Goal: Task Accomplishment & Management: Use online tool/utility

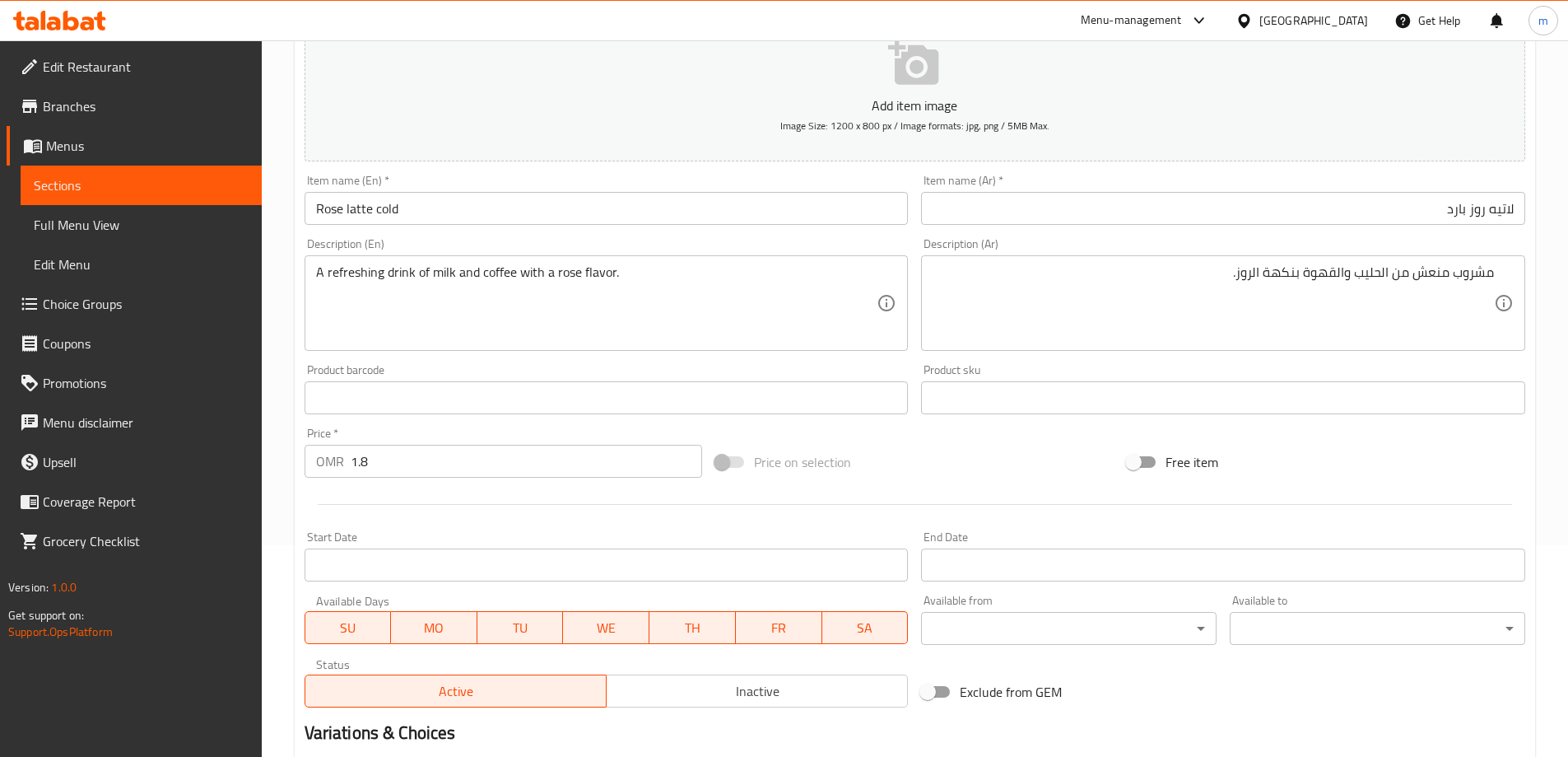
scroll to position [407, 0]
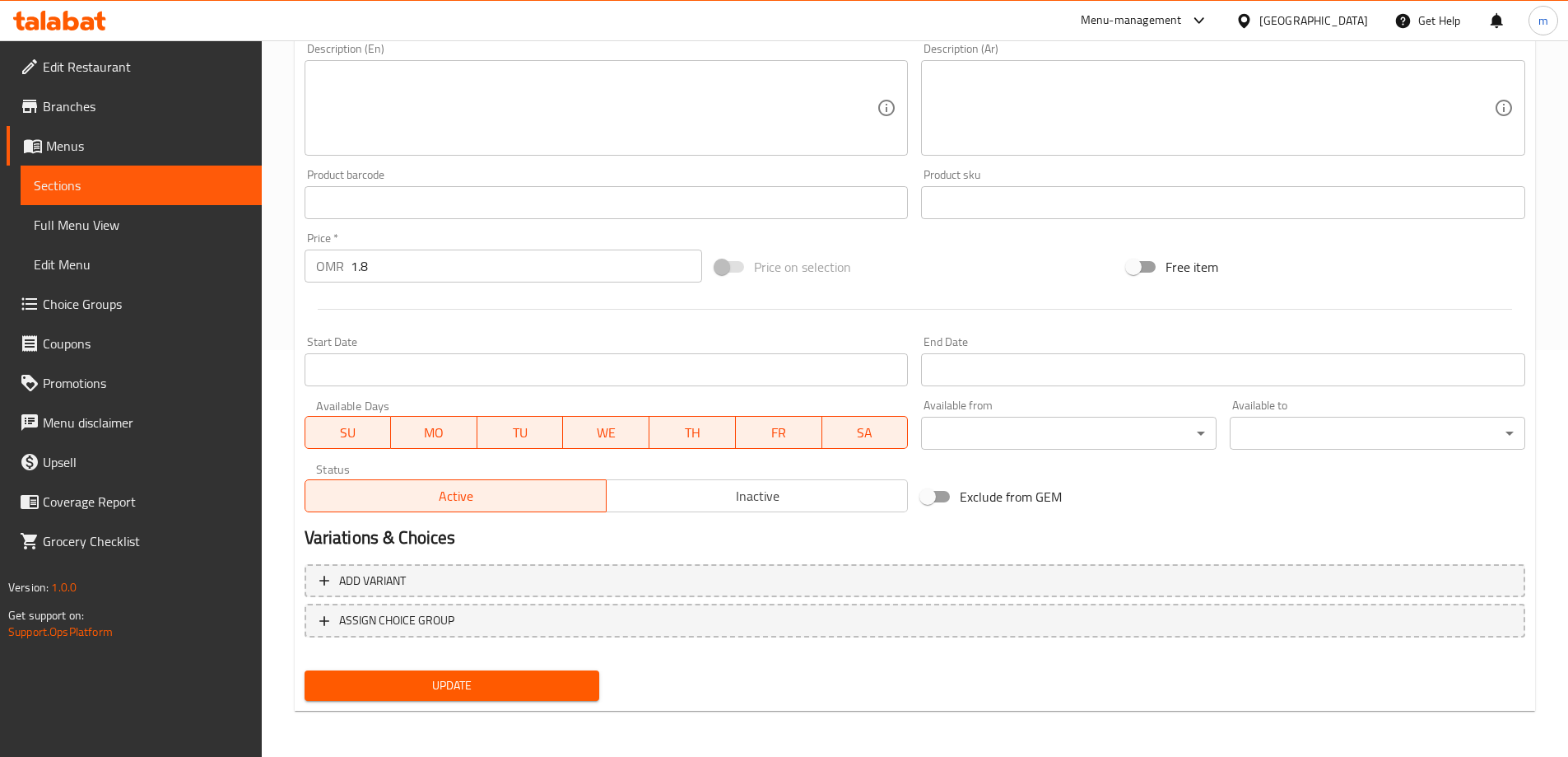
click at [568, 684] on span "Update" at bounding box center [452, 685] width 269 height 21
click at [98, 189] on span "Sections" at bounding box center [141, 185] width 215 height 20
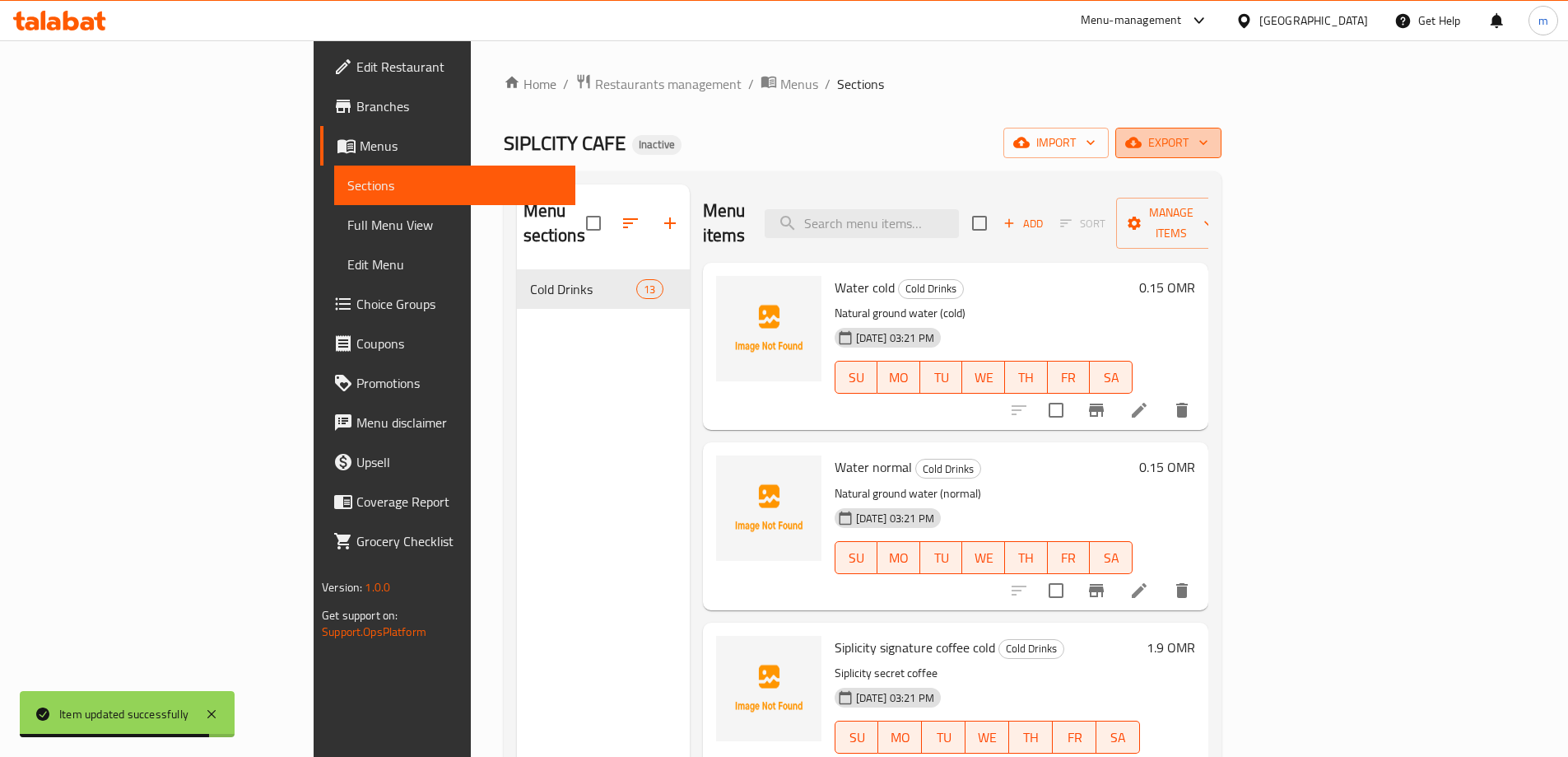
click at [1208, 145] on span "export" at bounding box center [1169, 142] width 80 height 21
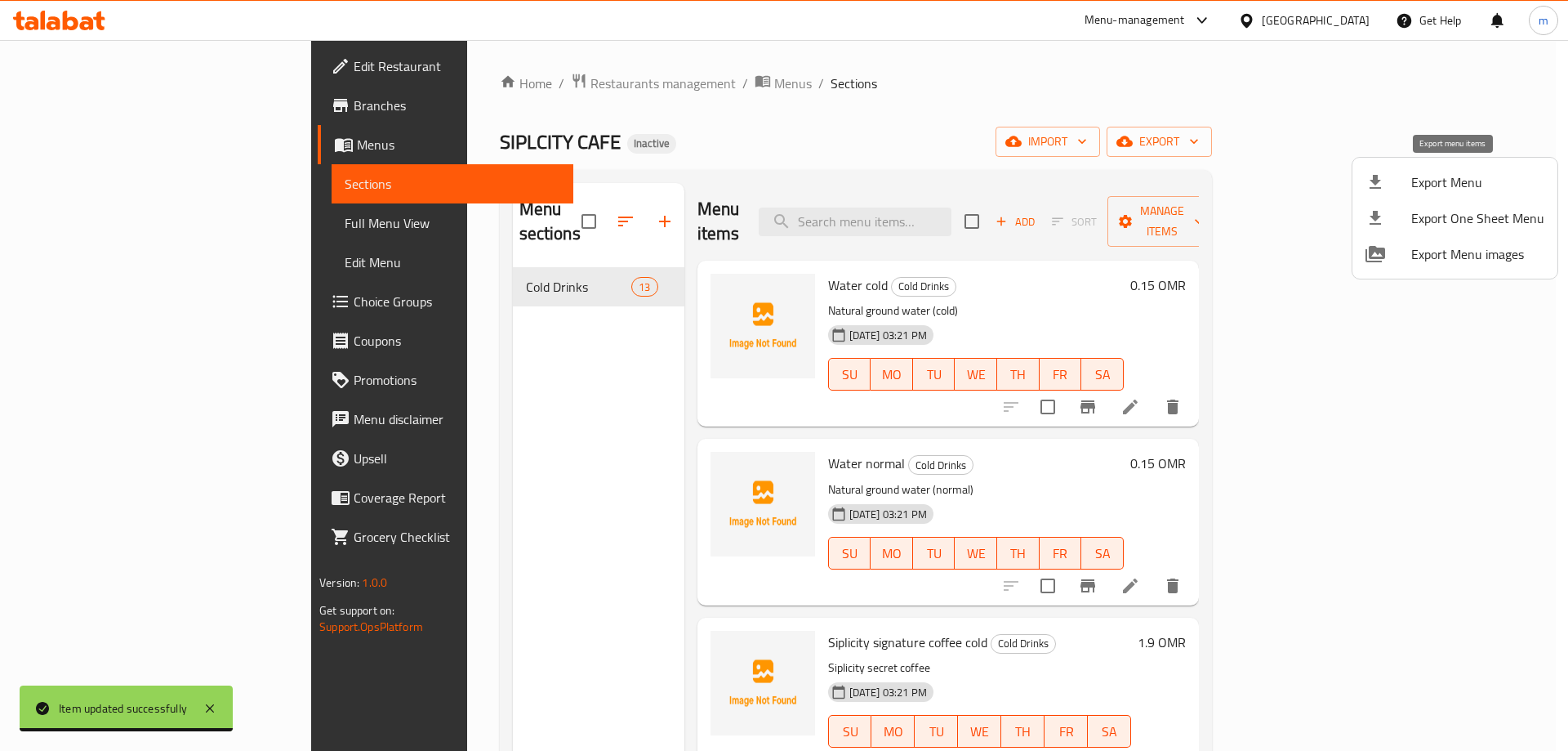
click at [1398, 180] on div at bounding box center [1388, 182] width 46 height 20
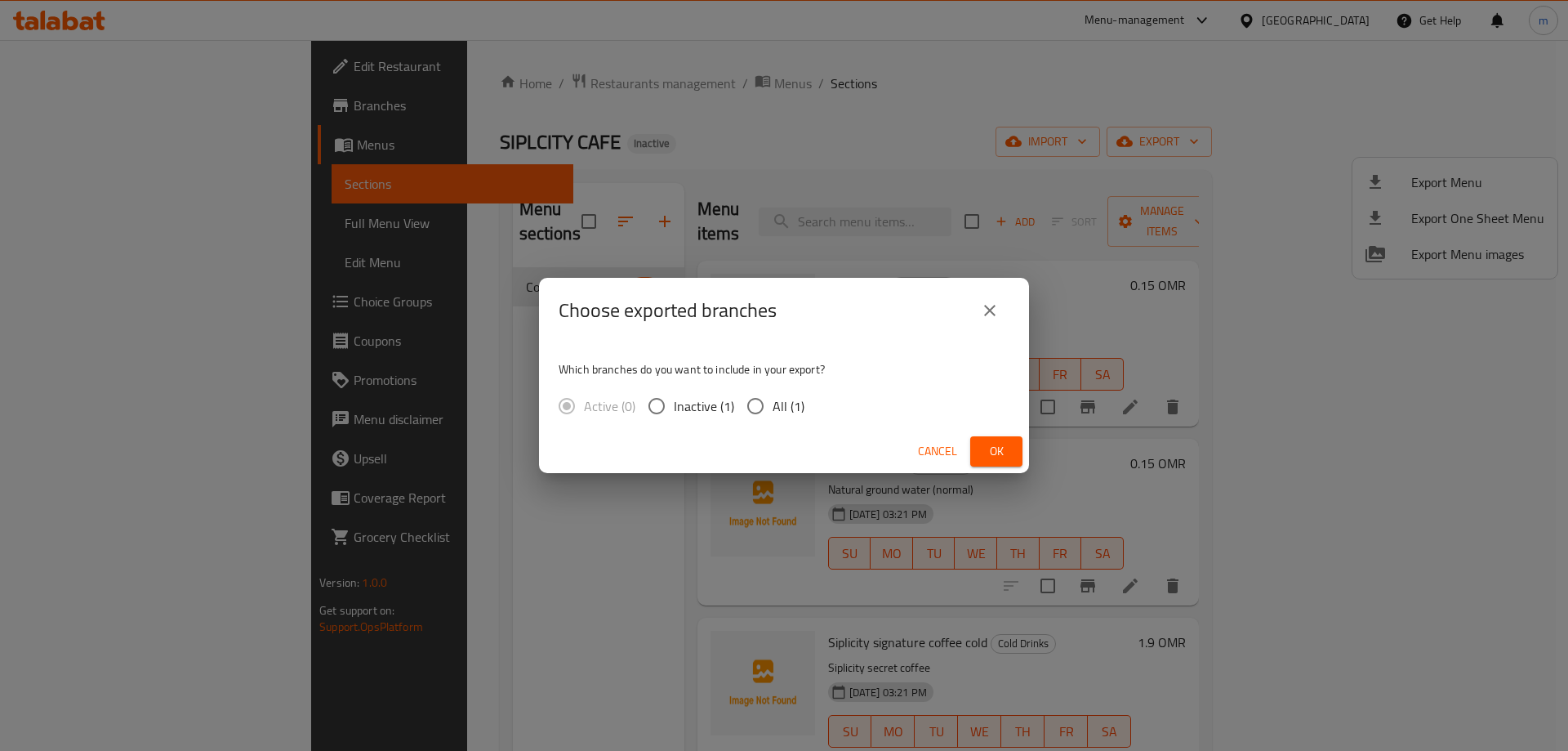
click at [749, 405] on input "All (1)" at bounding box center [756, 406] width 34 height 34
radio input "true"
click at [979, 451] on button "Ok" at bounding box center [996, 451] width 53 height 30
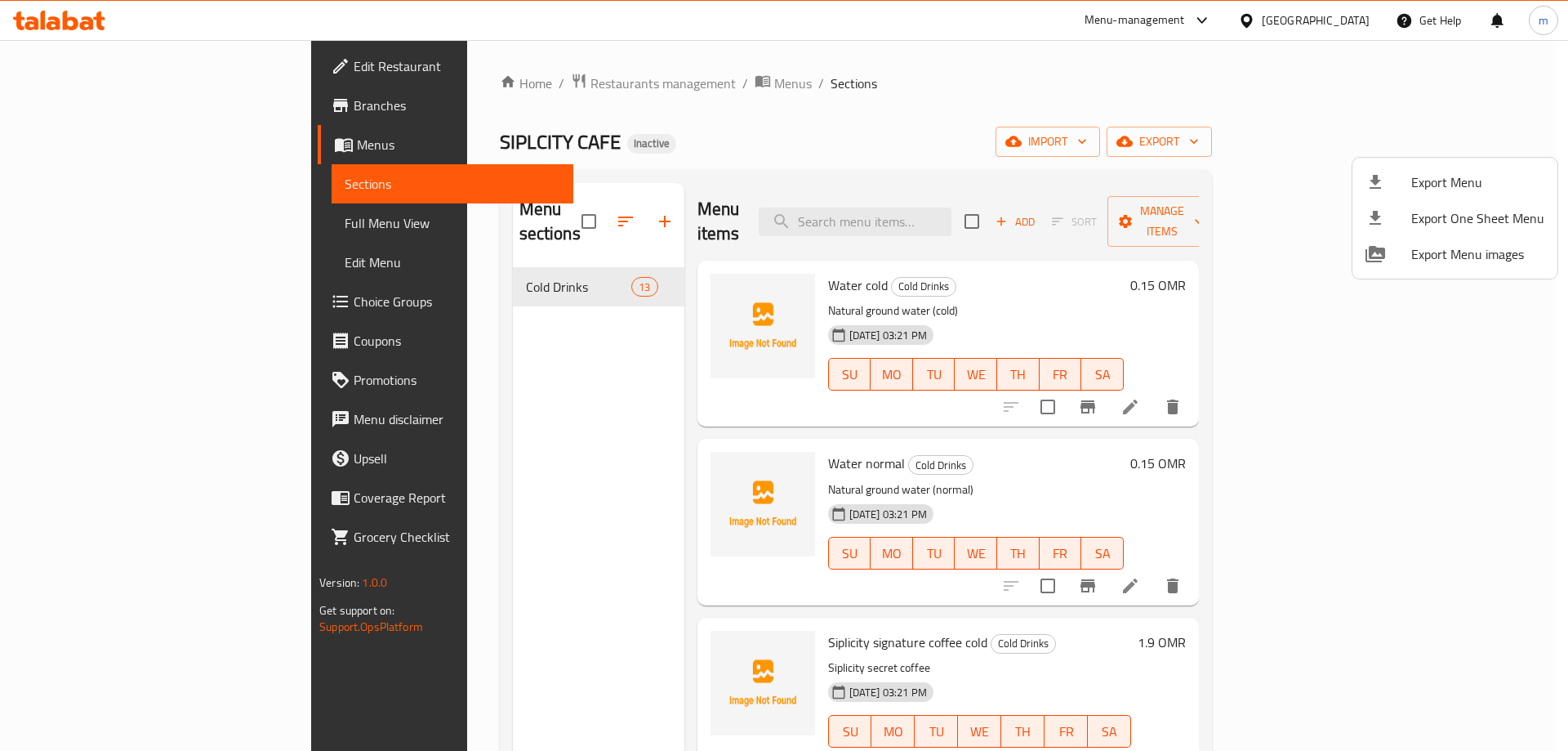
click at [74, 230] on div at bounding box center [784, 375] width 1568 height 751
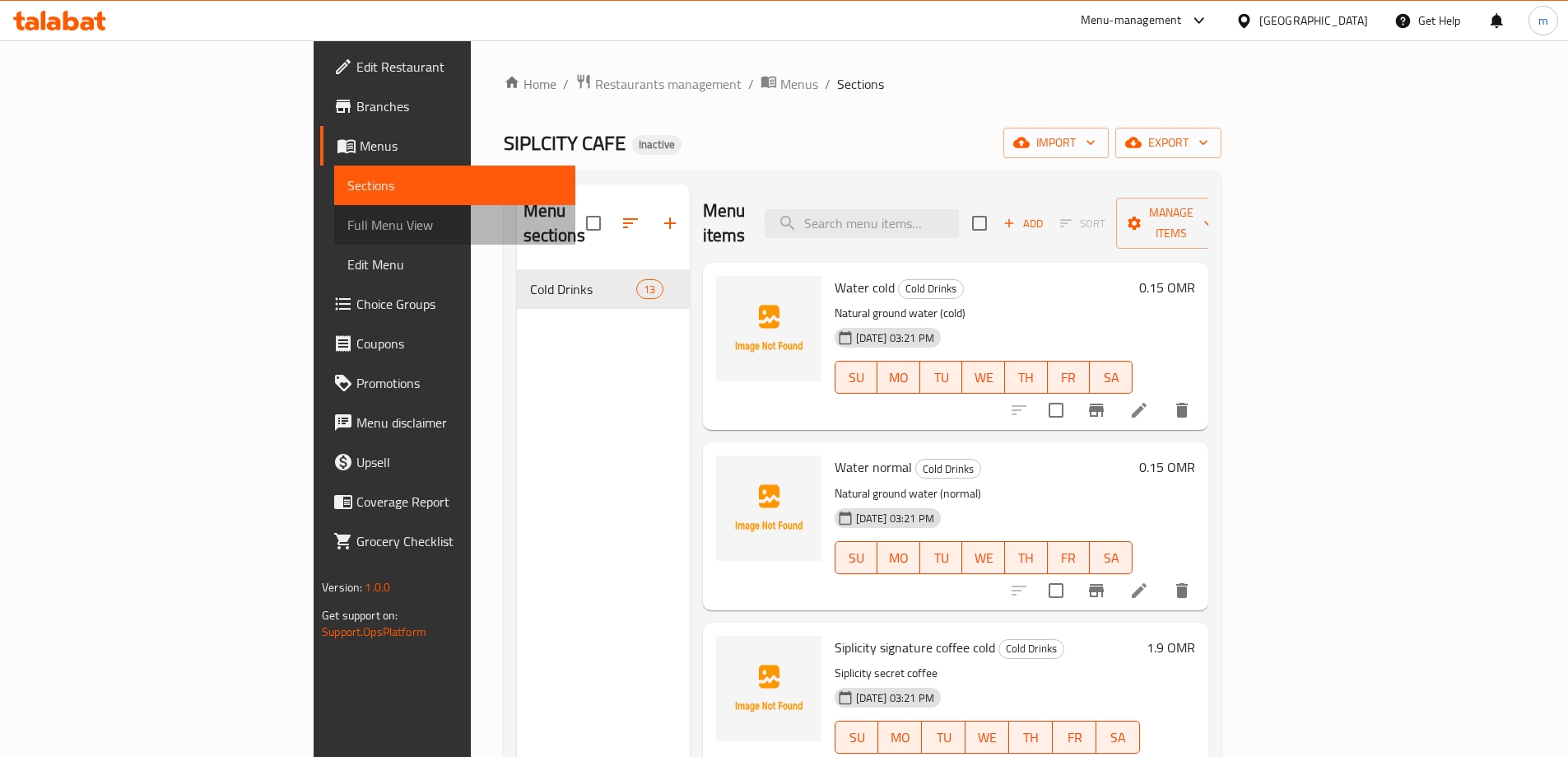
click at [347, 232] on span "Full Menu View" at bounding box center [455, 225] width 215 height 20
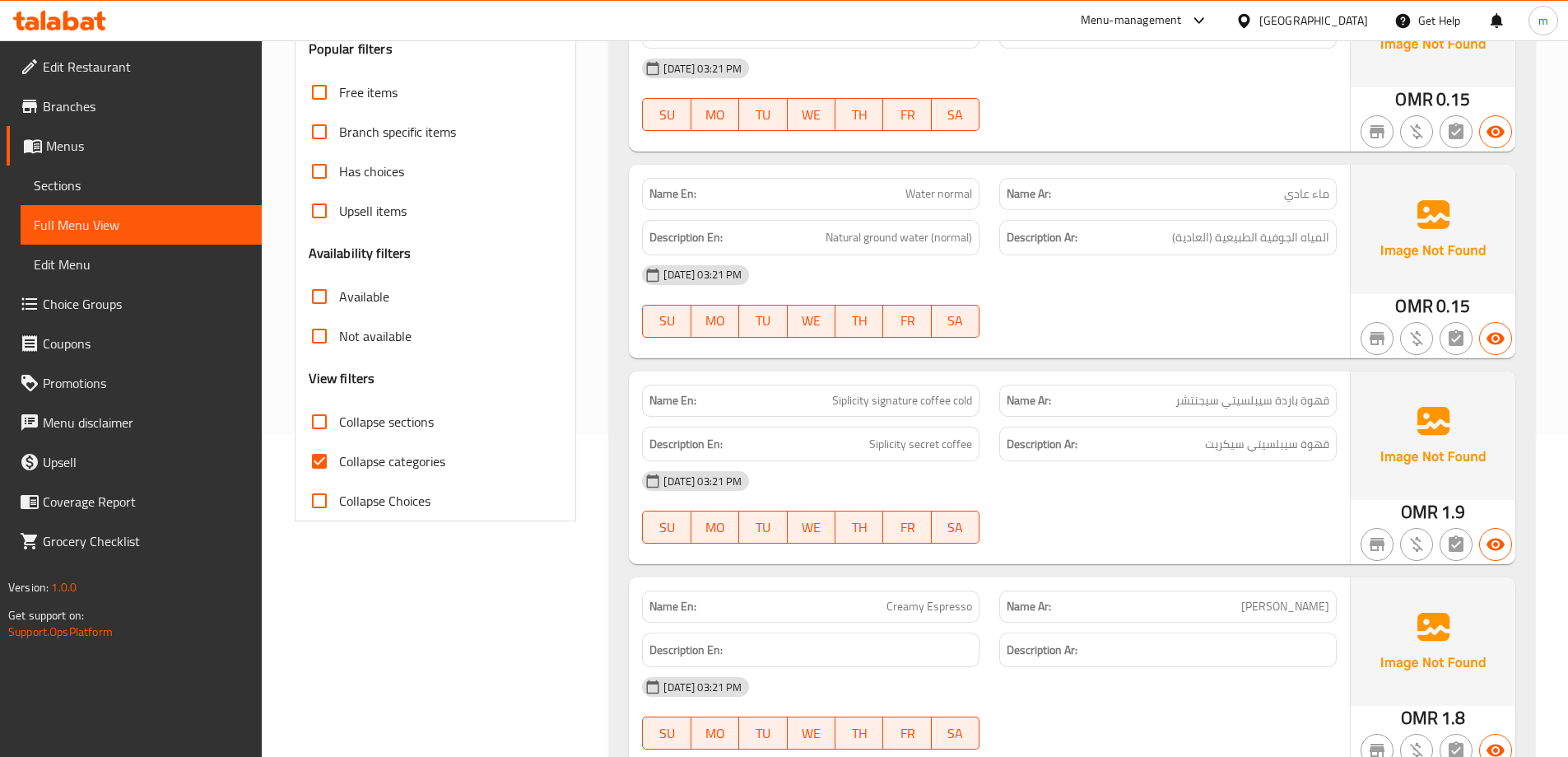
scroll to position [412, 0]
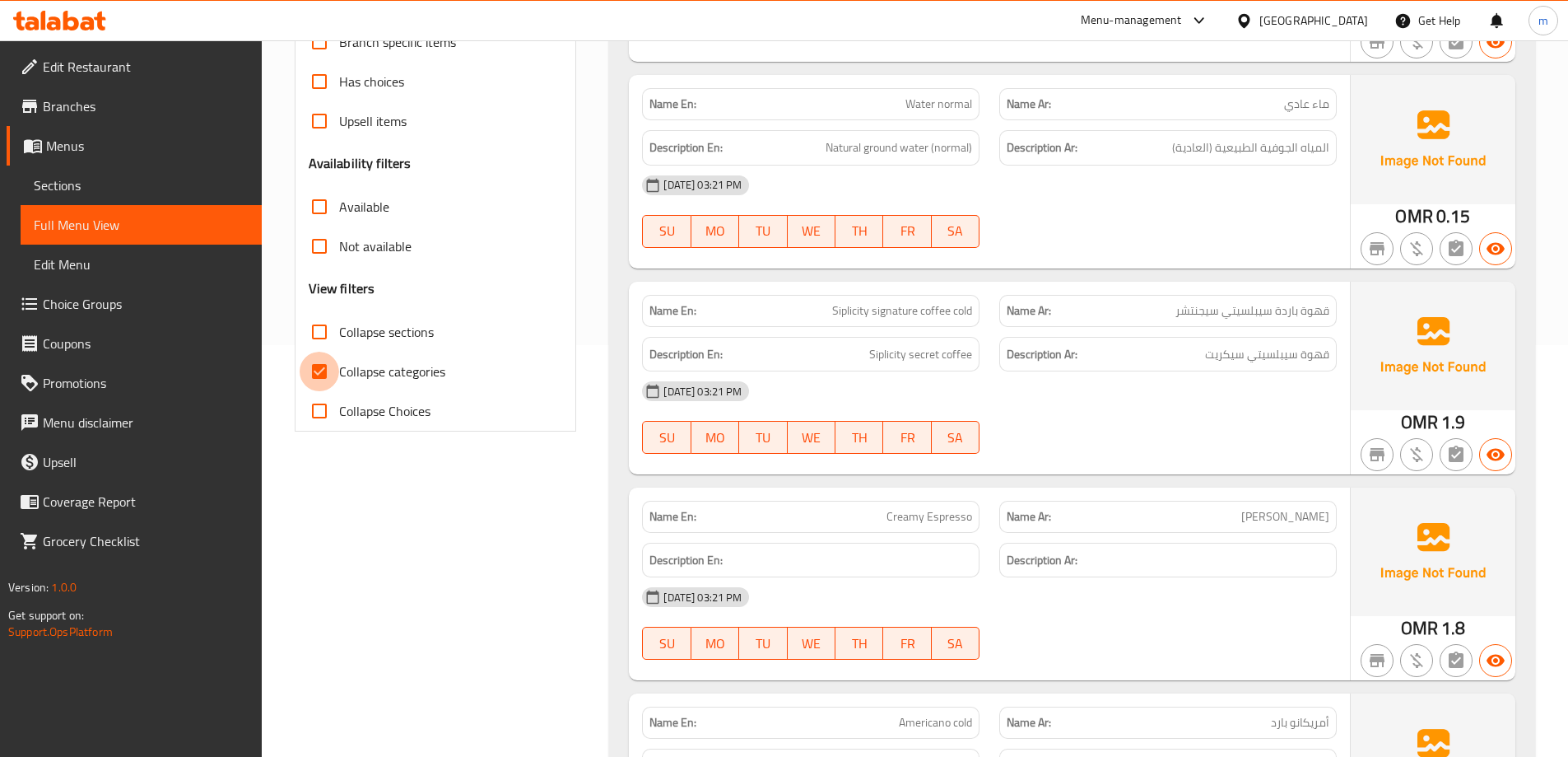
click at [337, 374] on input "Collapse categories" at bounding box center [319, 371] width 40 height 40
checkbox input "false"
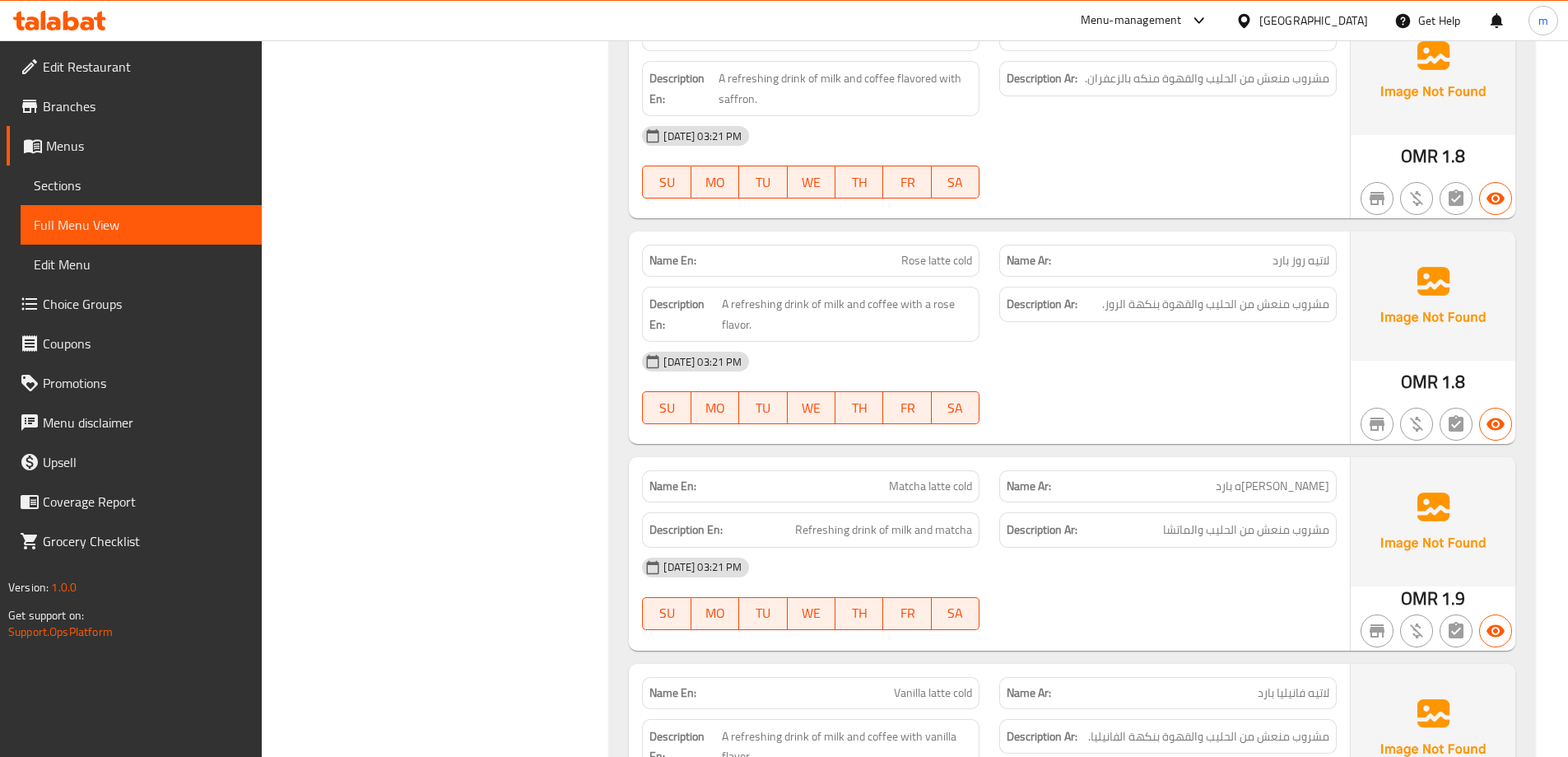
scroll to position [2001, 0]
click at [104, 182] on span "Sections" at bounding box center [141, 185] width 215 height 20
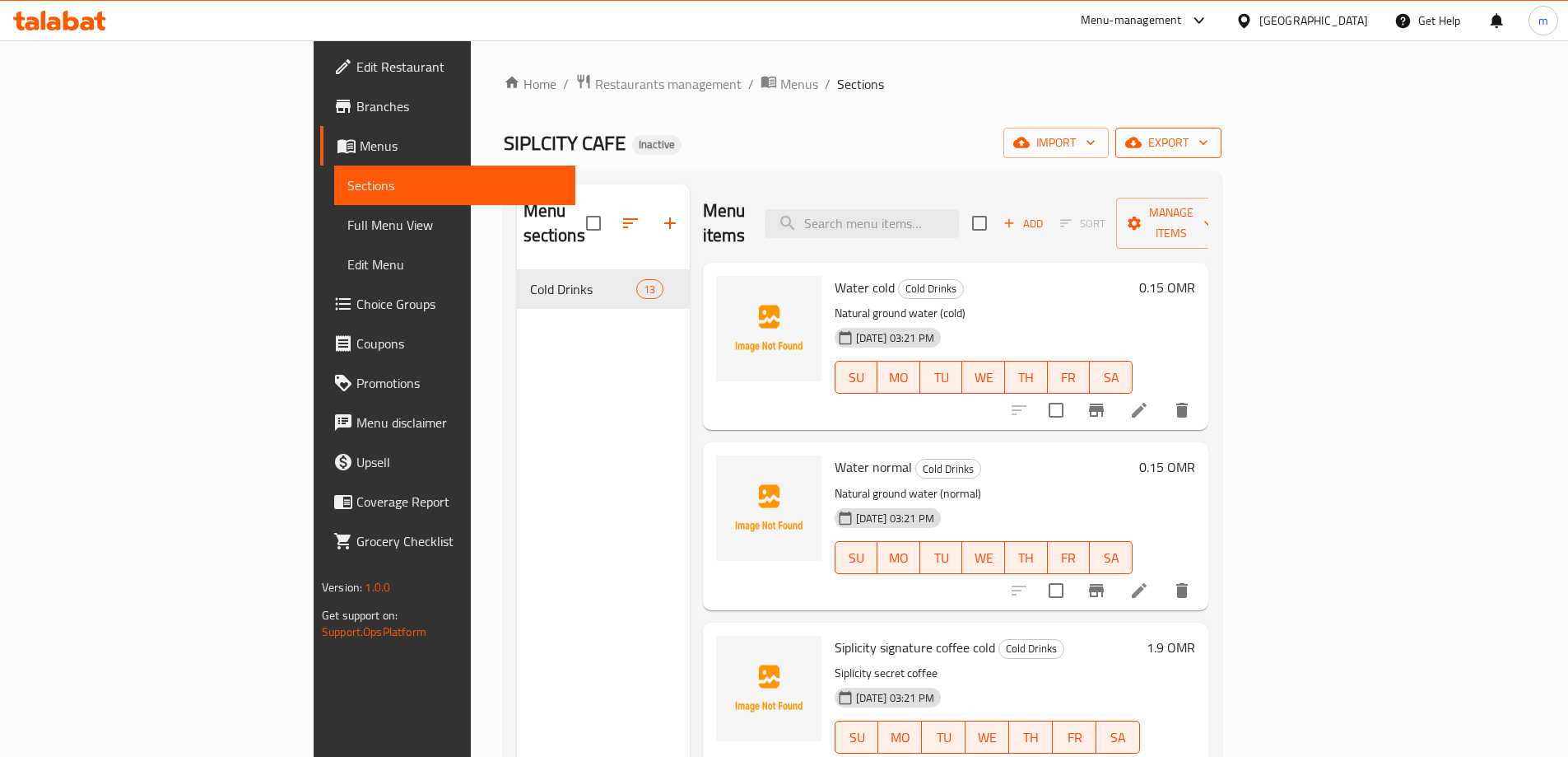
click at [1221, 153] on button "export" at bounding box center [1169, 142] width 106 height 31
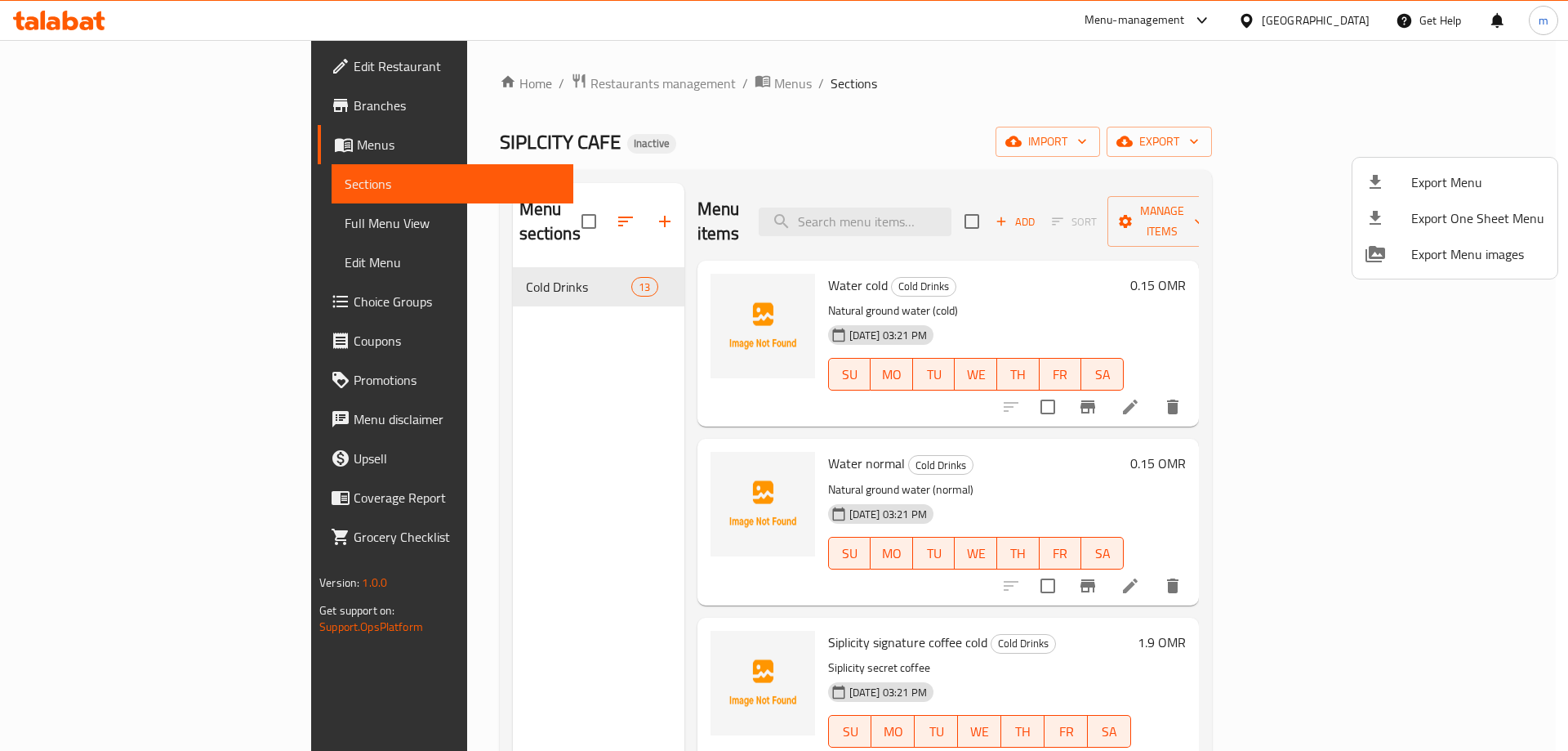
click at [1411, 183] on span "Export Menu" at bounding box center [1478, 182] width 133 height 20
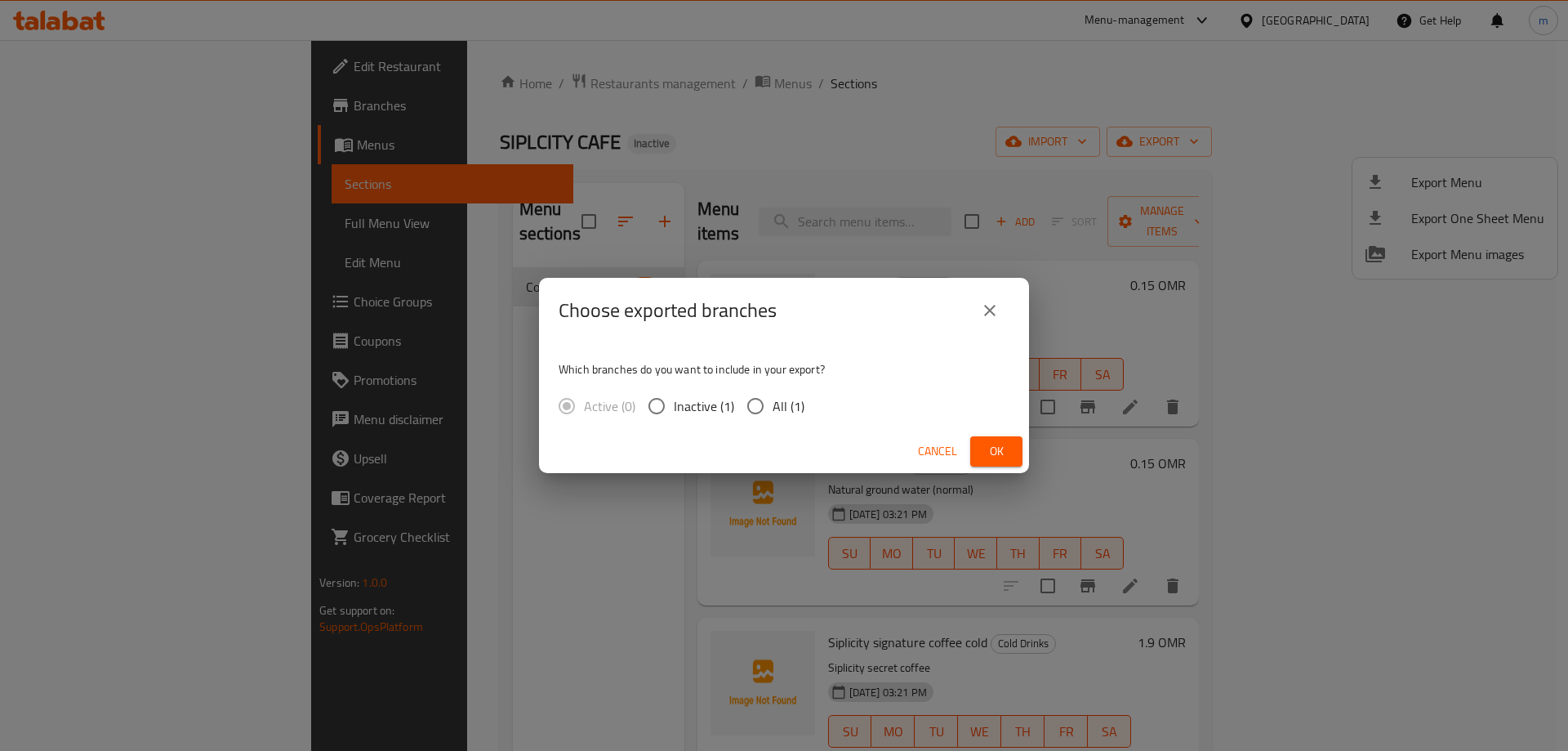
click at [757, 403] on input "All (1)" at bounding box center [756, 406] width 34 height 34
radio input "true"
click at [980, 457] on button "Ok" at bounding box center [996, 451] width 53 height 30
